Goal: Task Accomplishment & Management: Manage account settings

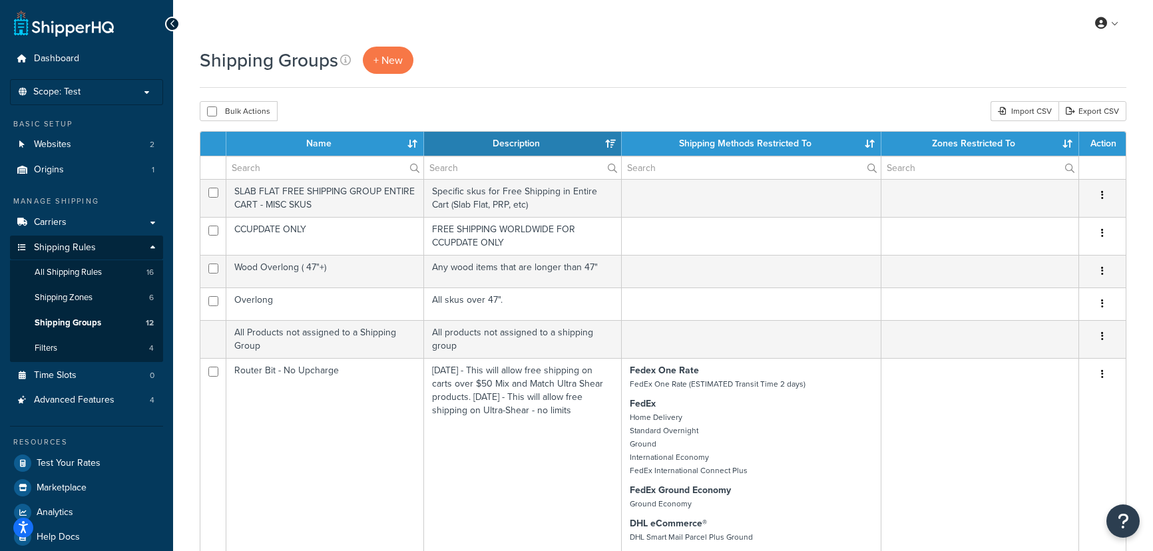
select select "15"
click at [108, 251] on link "Shipping Rules" at bounding box center [86, 248] width 153 height 25
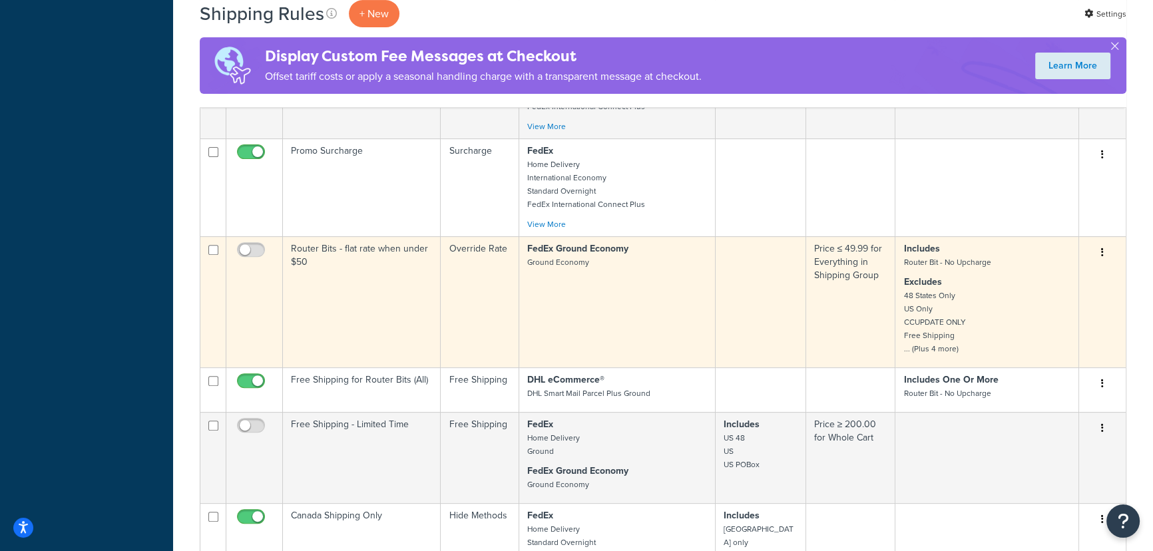
scroll to position [666, 0]
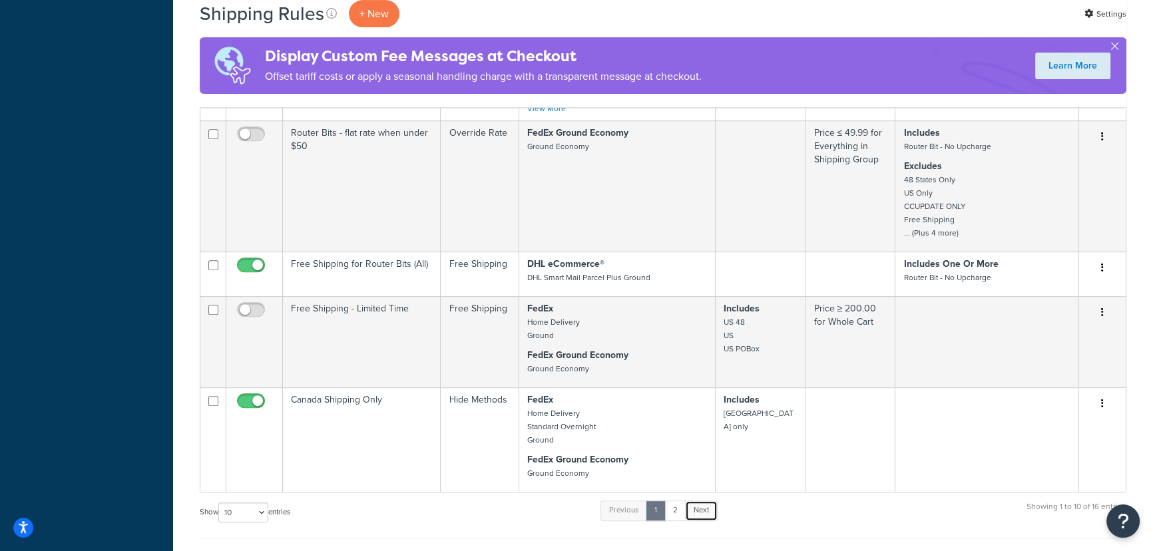
click at [703, 515] on link "Next" at bounding box center [701, 511] width 33 height 20
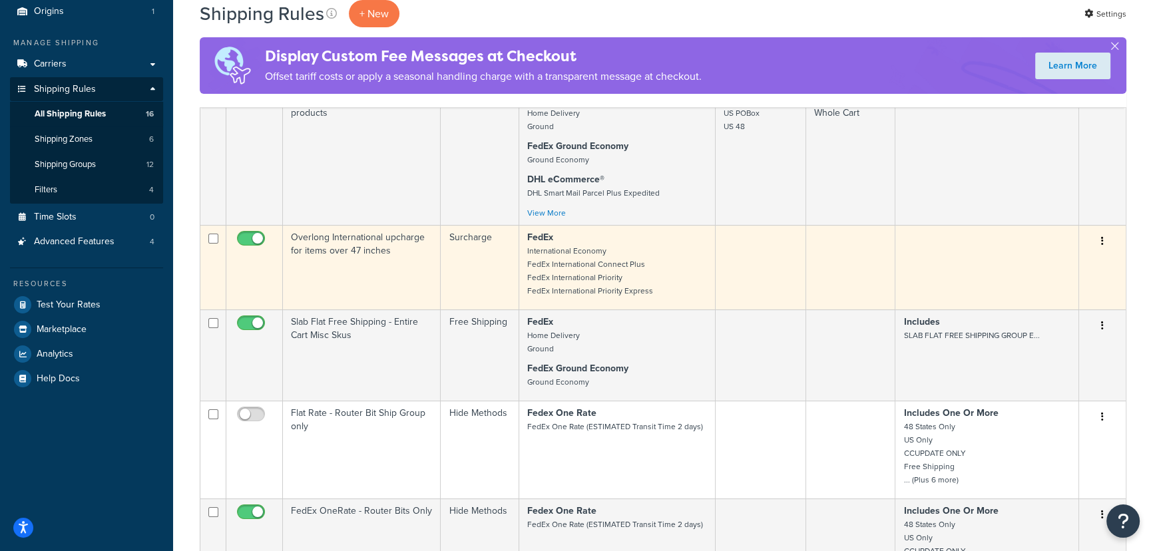
scroll to position [0, 0]
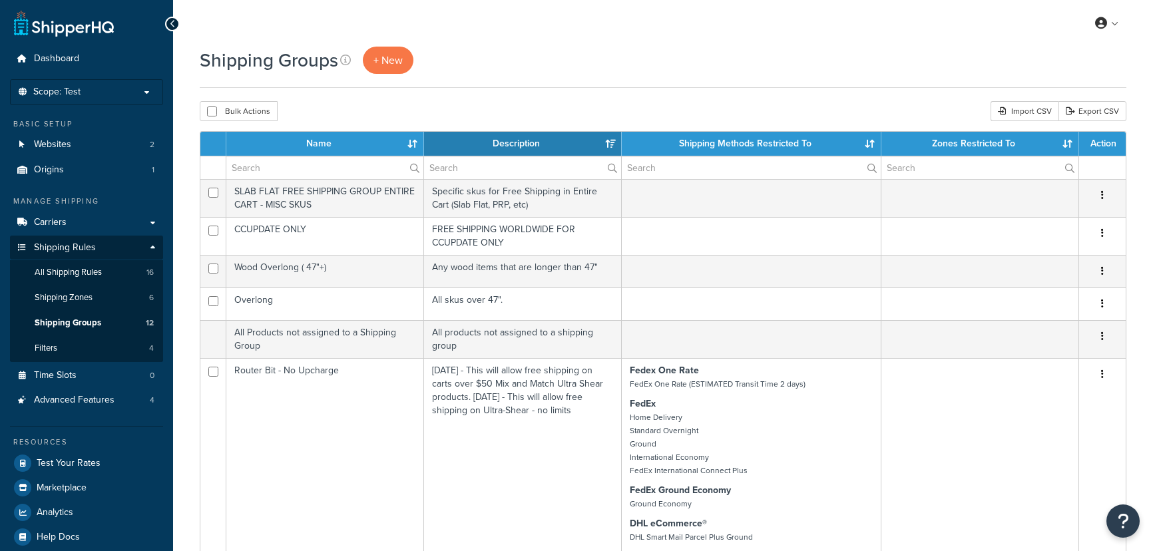
select select "15"
click at [95, 247] on link "Shipping Rules" at bounding box center [86, 248] width 153 height 25
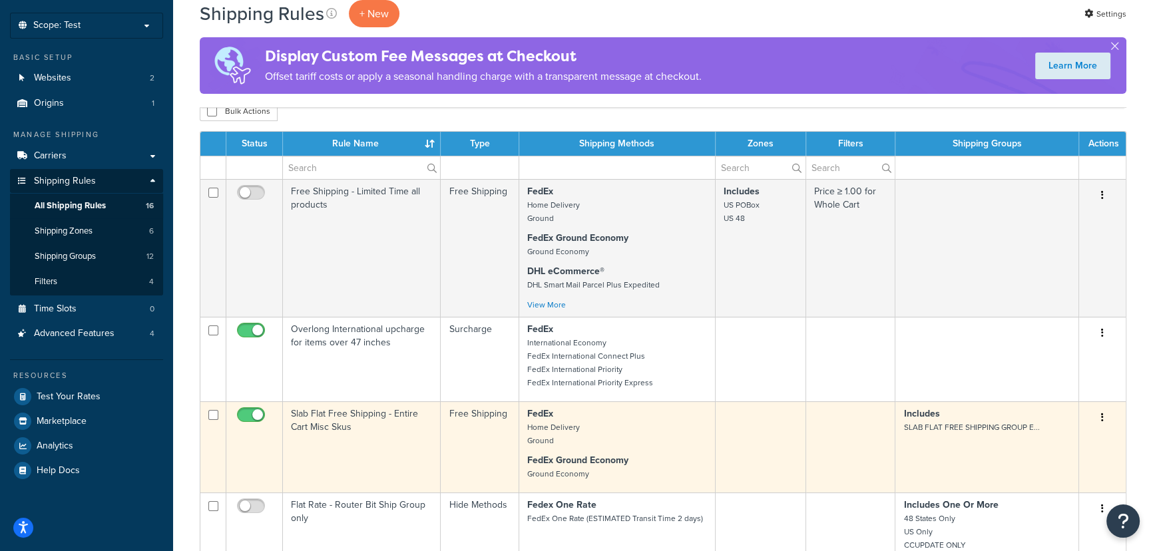
scroll to position [63, 0]
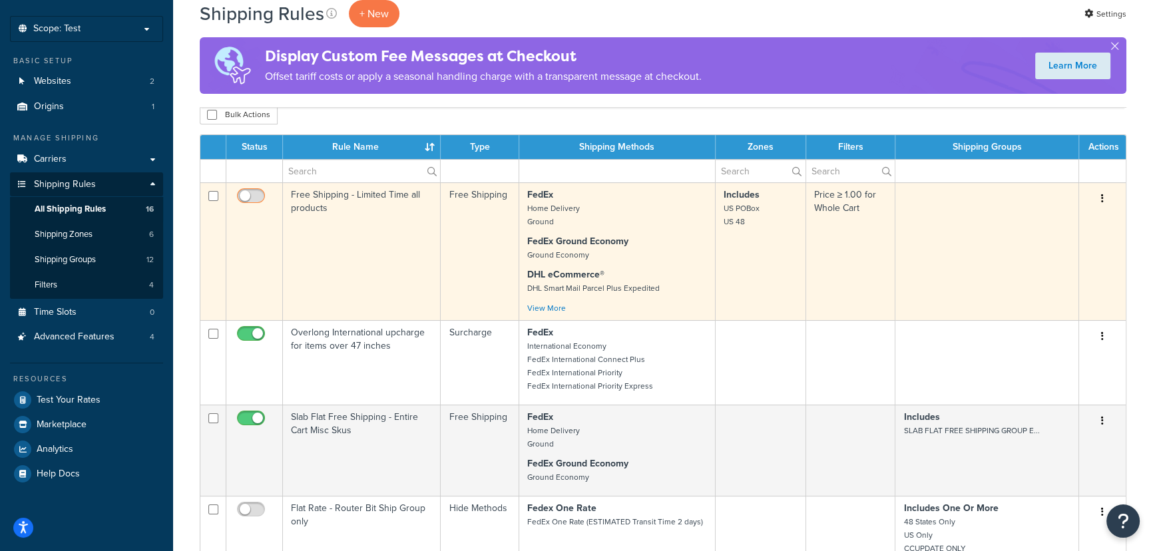
click at [258, 194] on input "checkbox" at bounding box center [252, 199] width 37 height 17
click at [245, 194] on input "checkbox" at bounding box center [252, 199] width 37 height 17
checkbox input "false"
